Goal: Navigation & Orientation: Find specific page/section

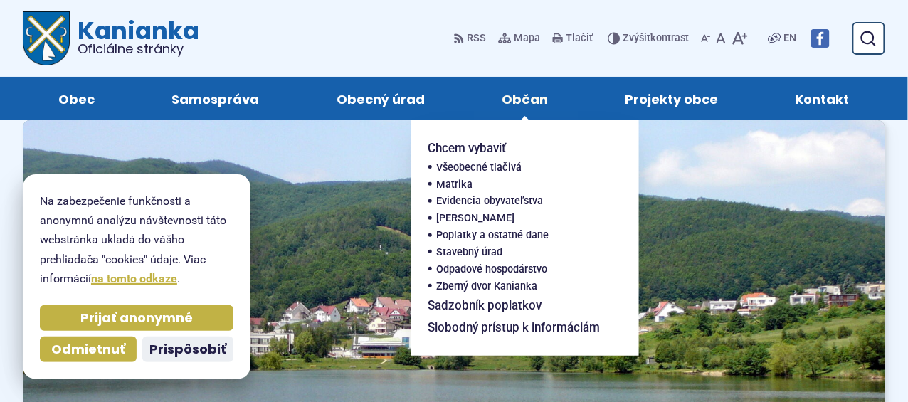
click at [534, 101] on span "Občan" at bounding box center [525, 98] width 46 height 43
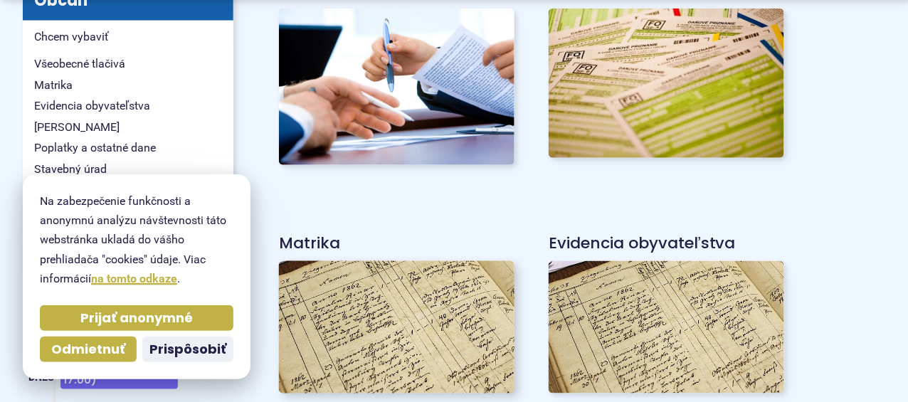
scroll to position [356, 0]
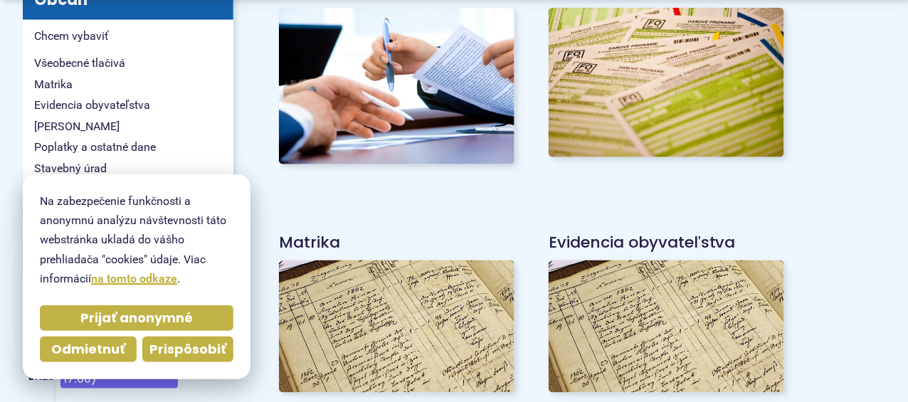
click at [166, 349] on span "Prispôsobiť" at bounding box center [187, 350] width 77 height 16
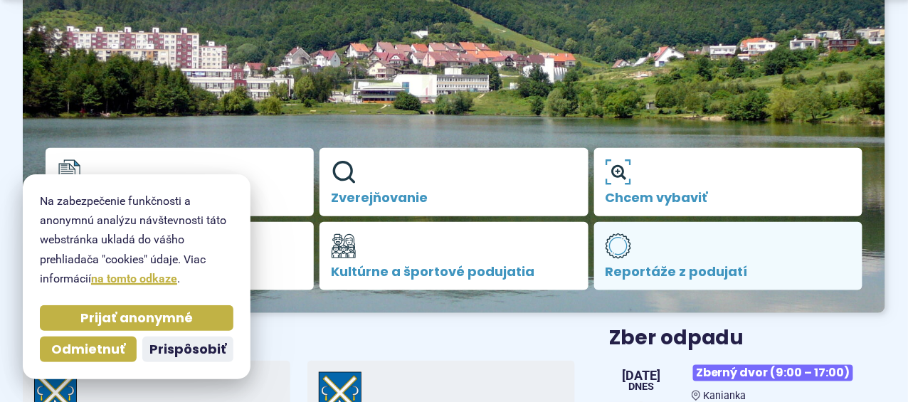
scroll to position [284, 0]
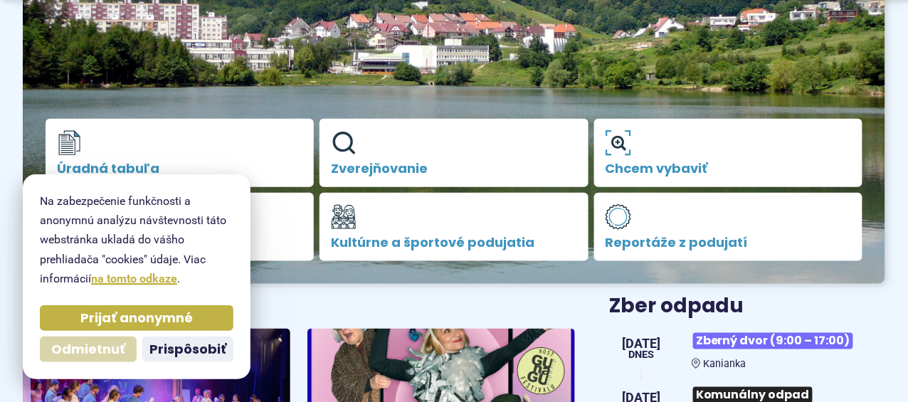
click at [75, 345] on span "Odmietnuť" at bounding box center [88, 350] width 74 height 16
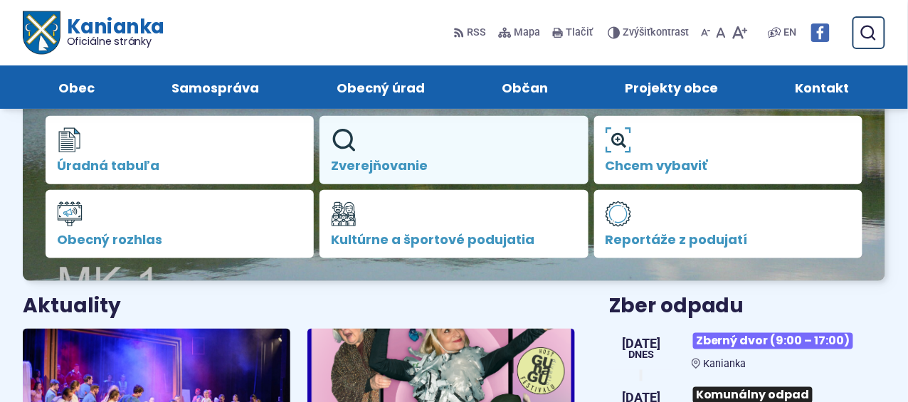
click at [424, 154] on link "Zverejňovanie" at bounding box center [454, 150] width 268 height 68
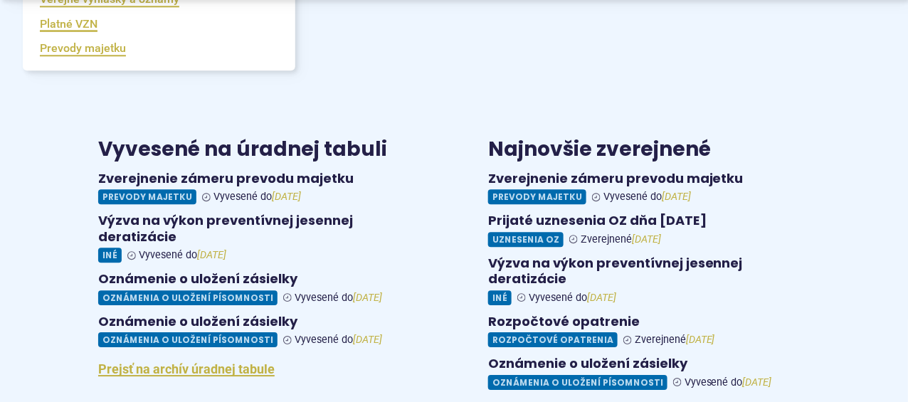
scroll to position [997, 0]
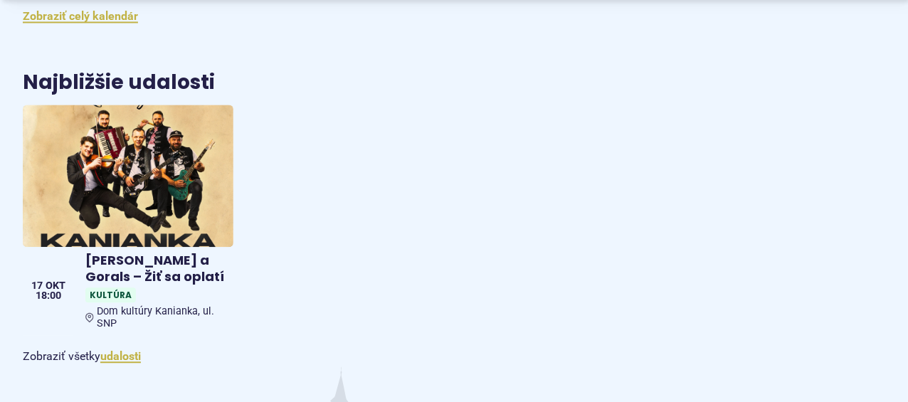
scroll to position [2206, 0]
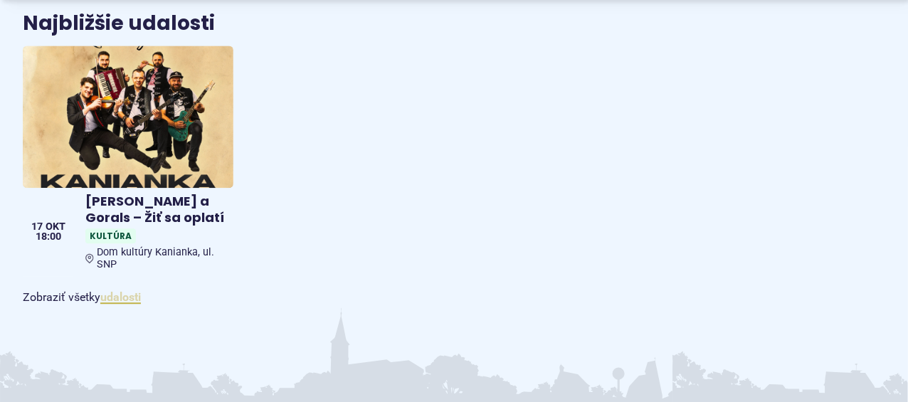
click at [110, 290] on link "udalosti" at bounding box center [120, 297] width 41 height 14
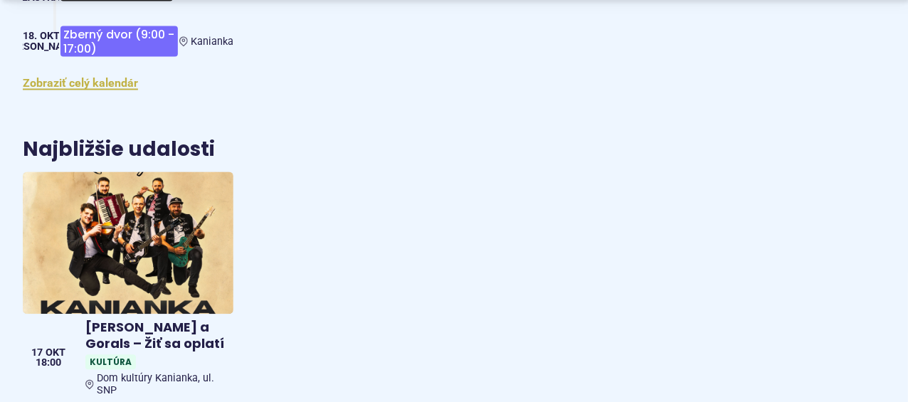
scroll to position [2136, 0]
